Goal: Check status: Check status

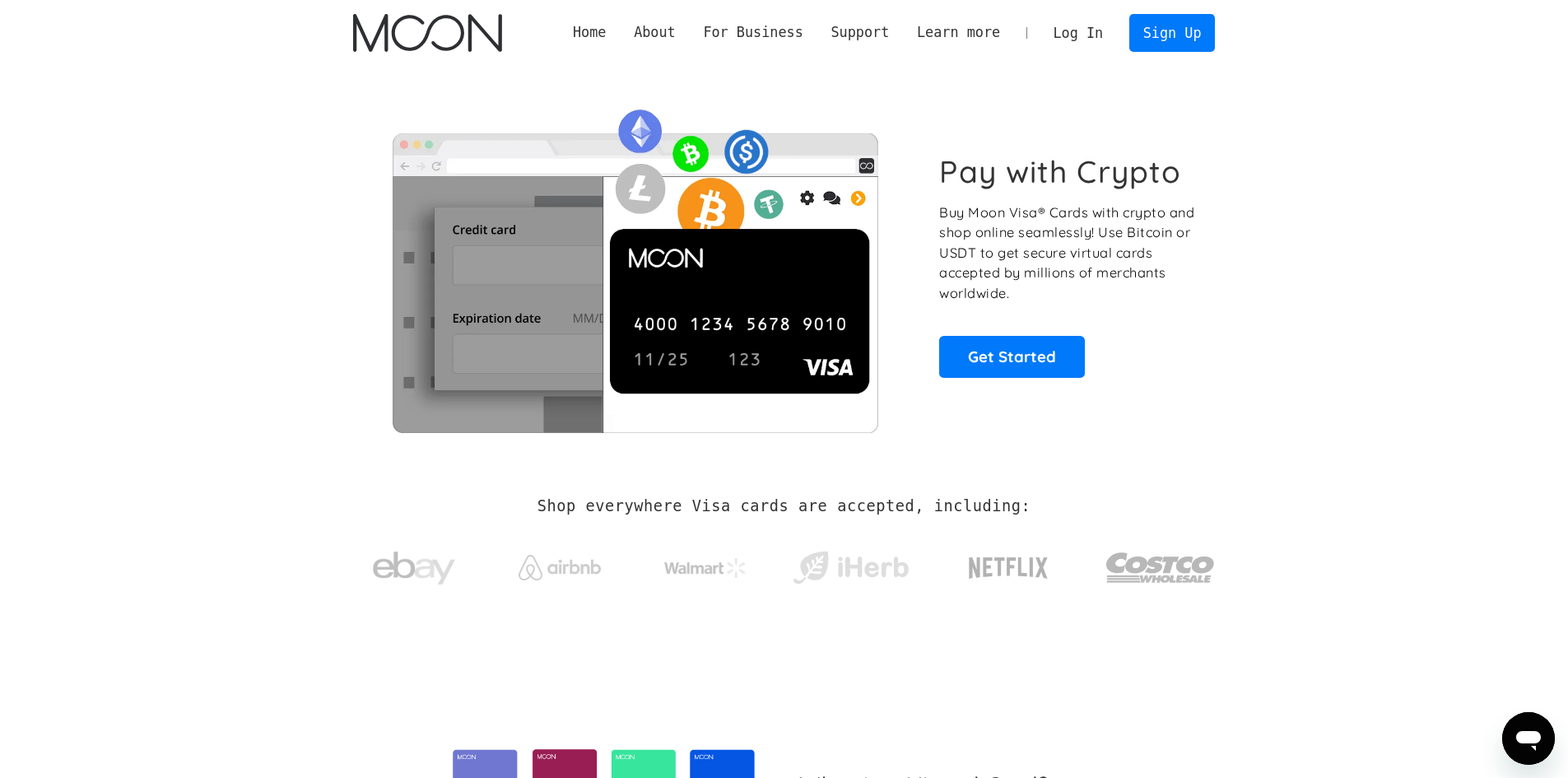
click at [1087, 33] on link "Log In" at bounding box center [1078, 32] width 77 height 37
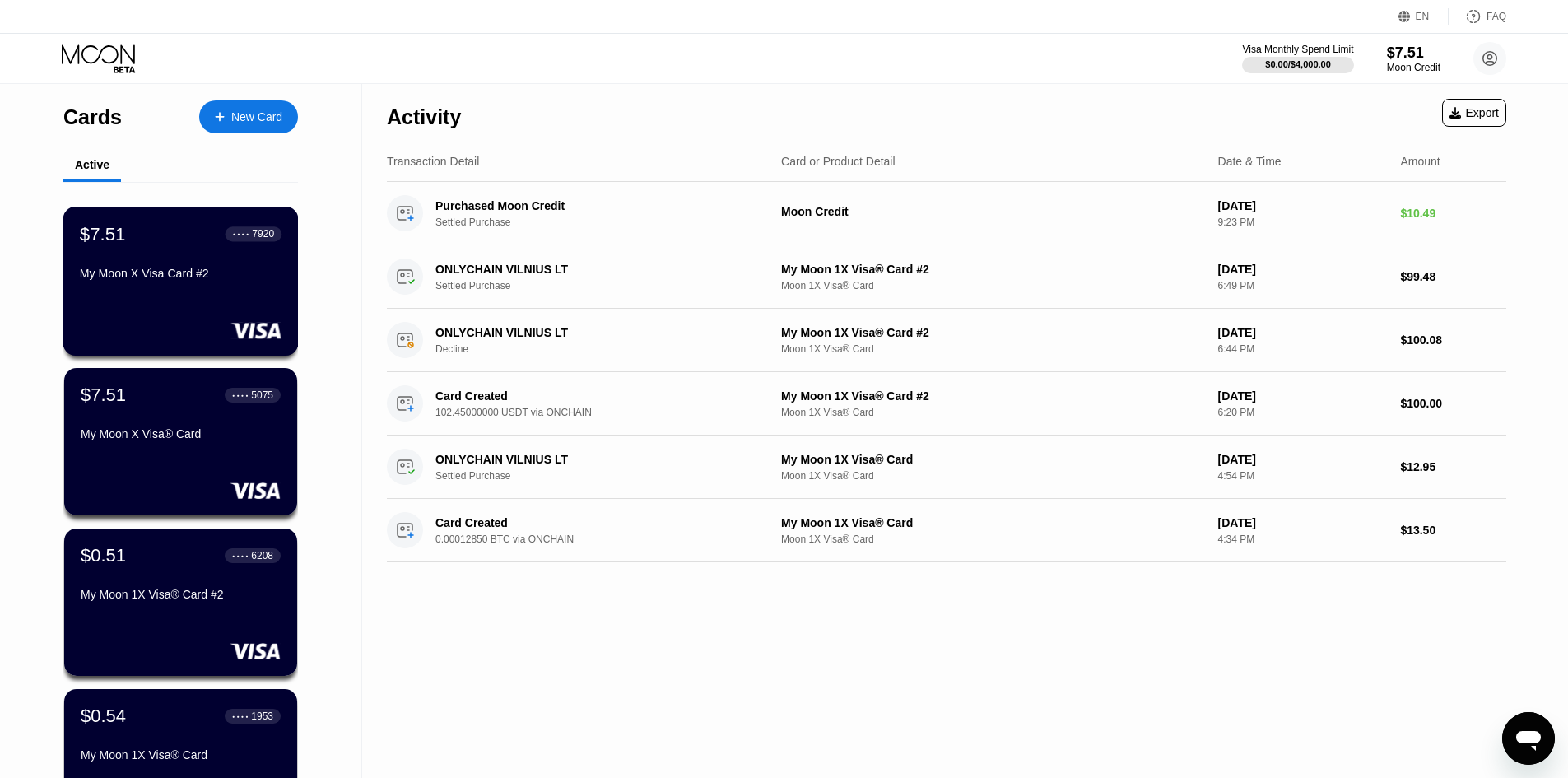
click at [225, 280] on div "My Moon X Visa Card #2" at bounding box center [180, 273] width 202 height 13
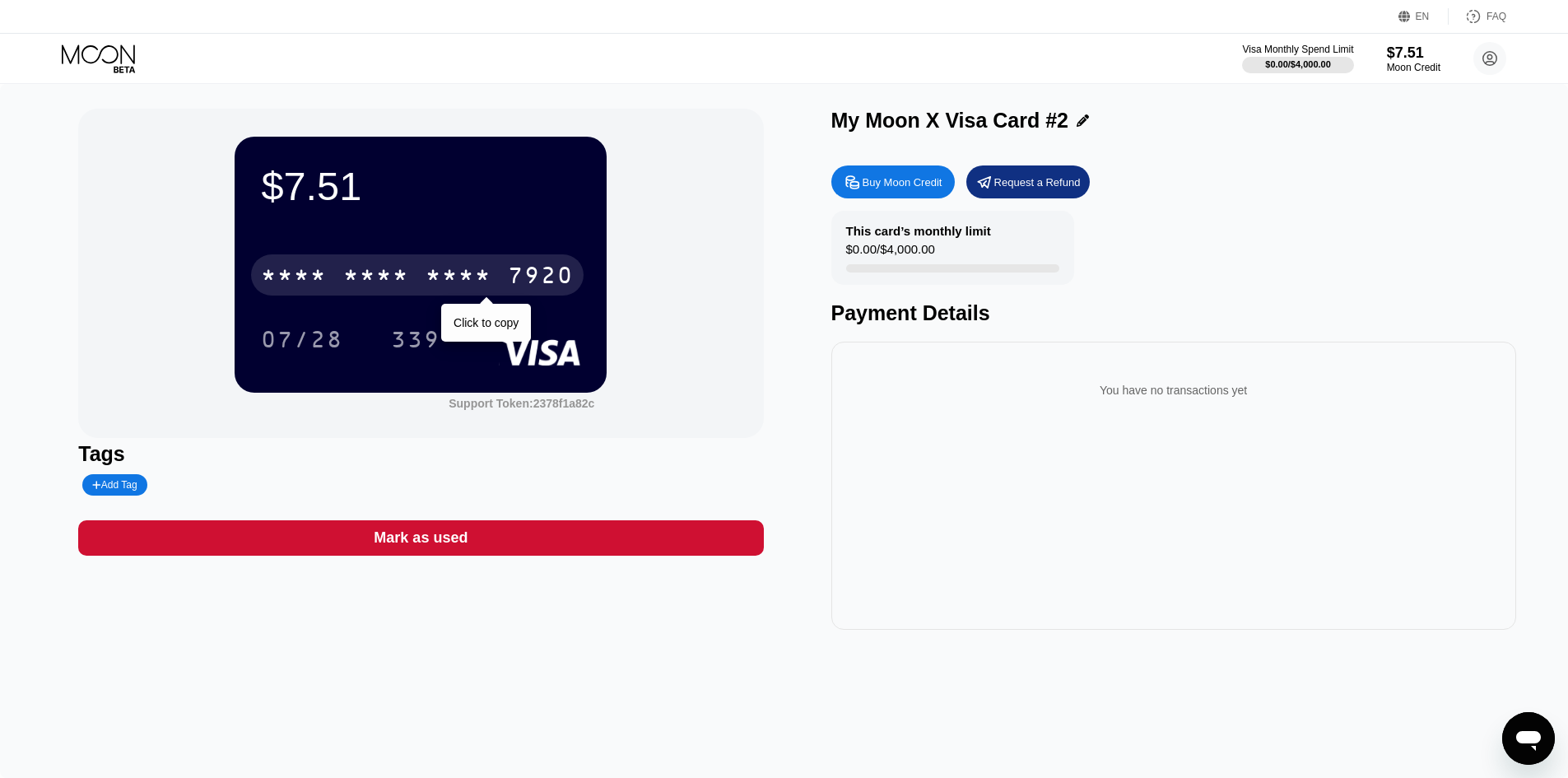
click at [360, 269] on div "* * * *" at bounding box center [376, 277] width 65 height 26
click at [488, 263] on div "[CREDIT_CARD_NUMBER]" at bounding box center [417, 275] width 332 height 41
